Goal: Task Accomplishment & Management: Manage account settings

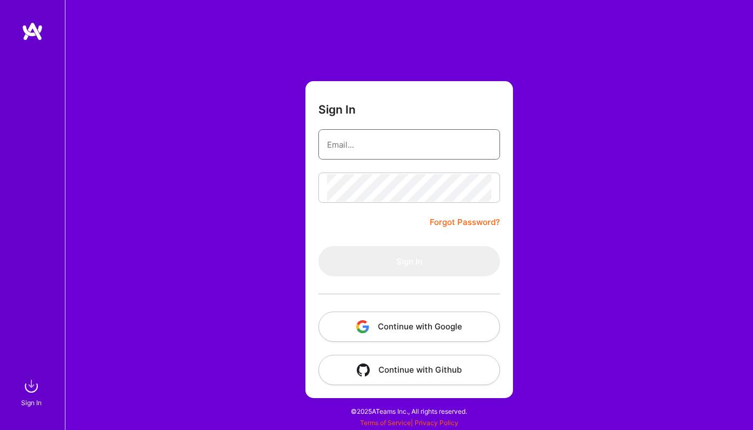
type input "[PERSON_NAME][EMAIL_ADDRESS][DOMAIN_NAME]"
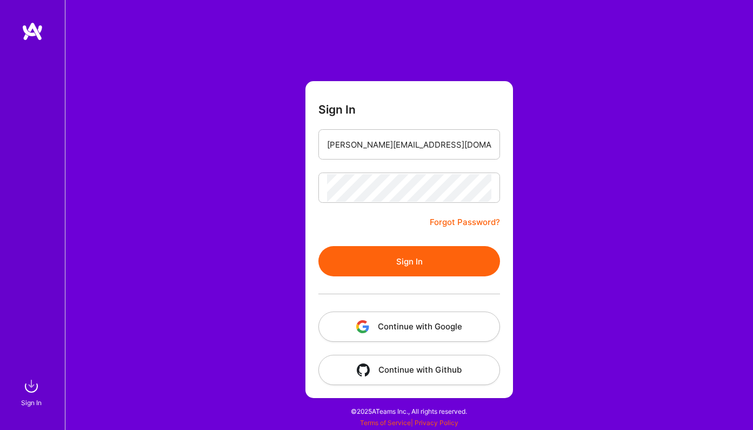
click at [377, 256] on button "Sign In" at bounding box center [409, 261] width 182 height 30
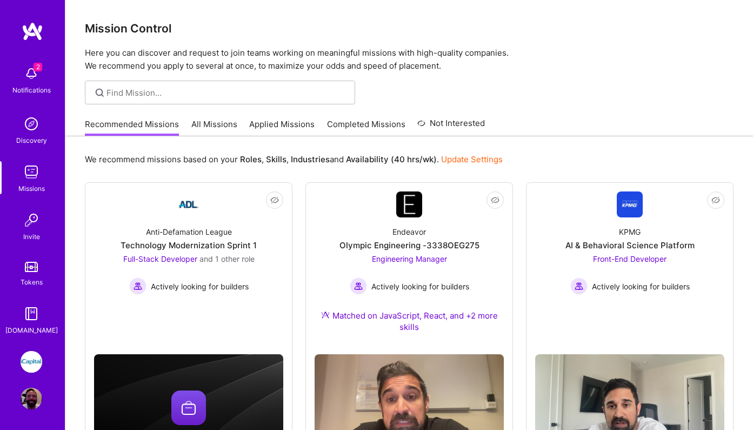
click at [37, 67] on span "2" at bounding box center [38, 67] width 9 height 9
click at [285, 119] on link "Applied Missions" at bounding box center [281, 127] width 65 height 18
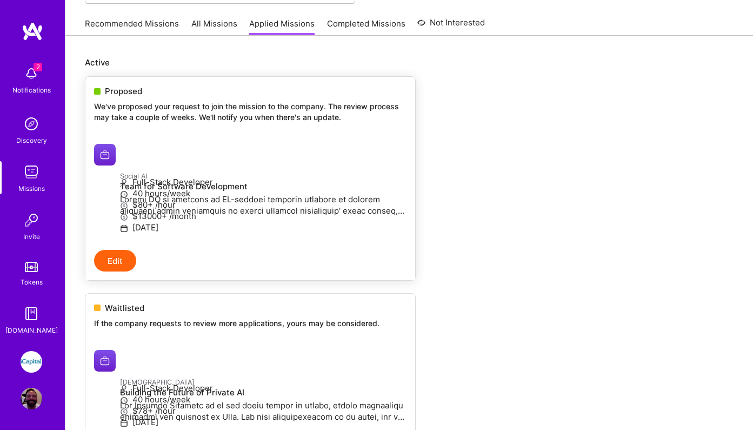
scroll to position [137, 0]
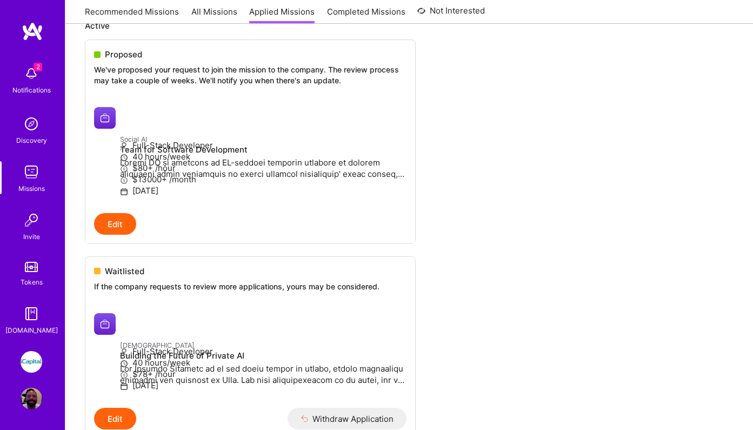
click at [31, 71] on img at bounding box center [32, 74] width 22 height 22
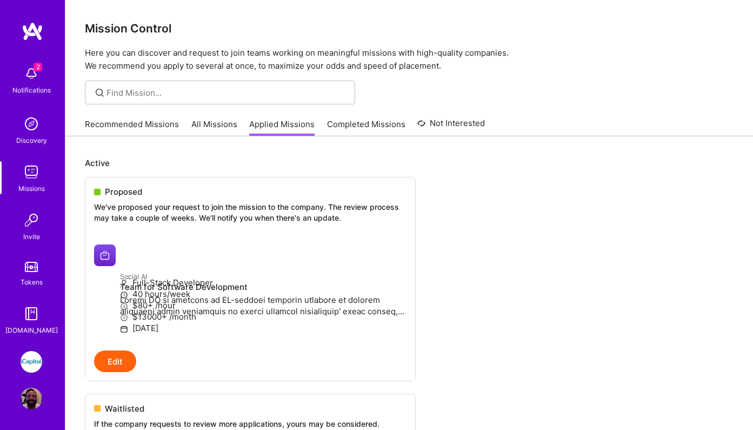
scroll to position [0, 0]
